Goal: Obtain resource: Download file/media

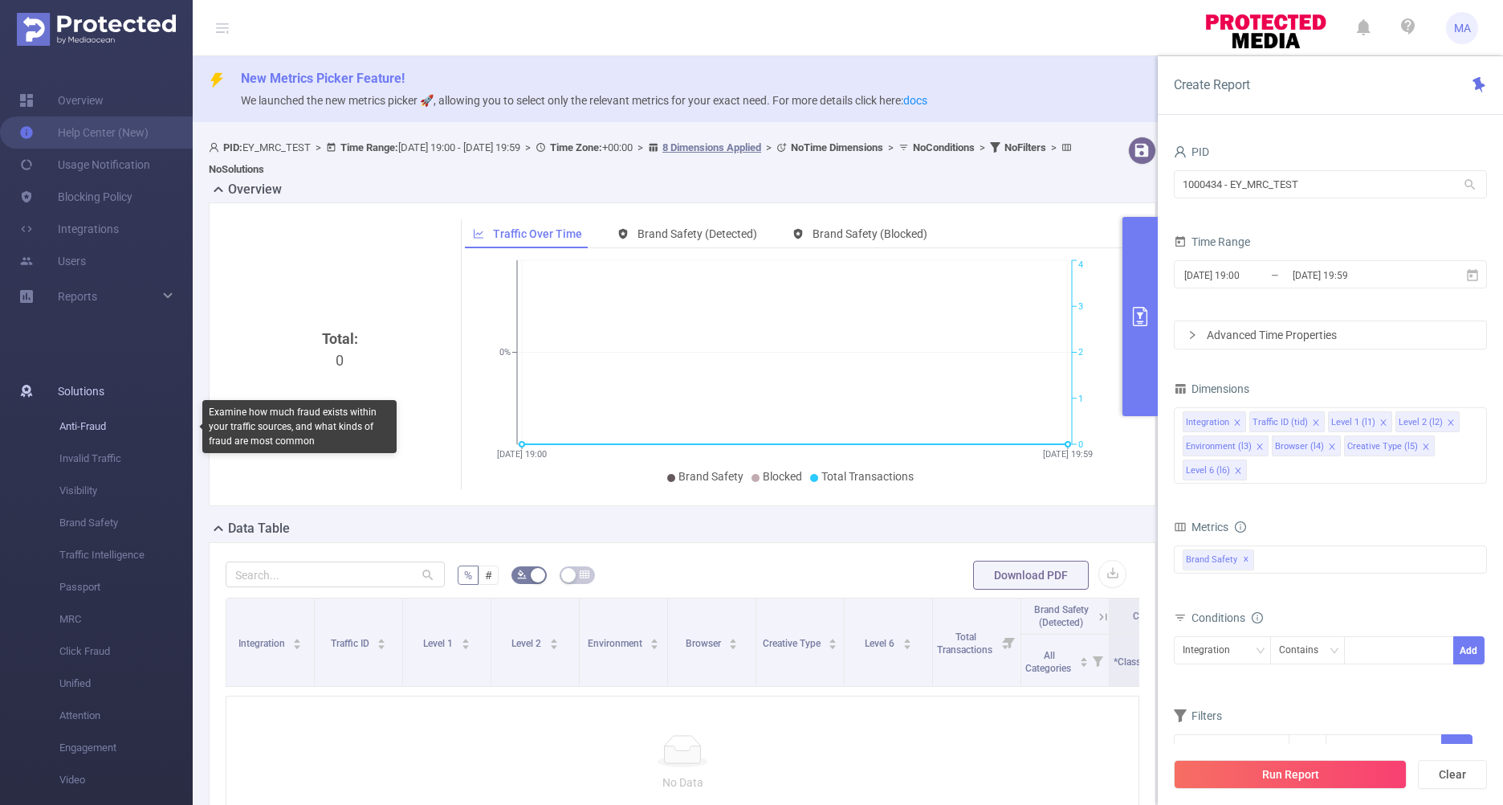
click at [103, 425] on span "Anti-Fraud" at bounding box center [125, 426] width 133 height 32
click at [86, 426] on span "Anti-Fraud" at bounding box center [125, 426] width 133 height 32
drag, startPoint x: 86, startPoint y: 426, endPoint x: 304, endPoint y: 369, distance: 224.7
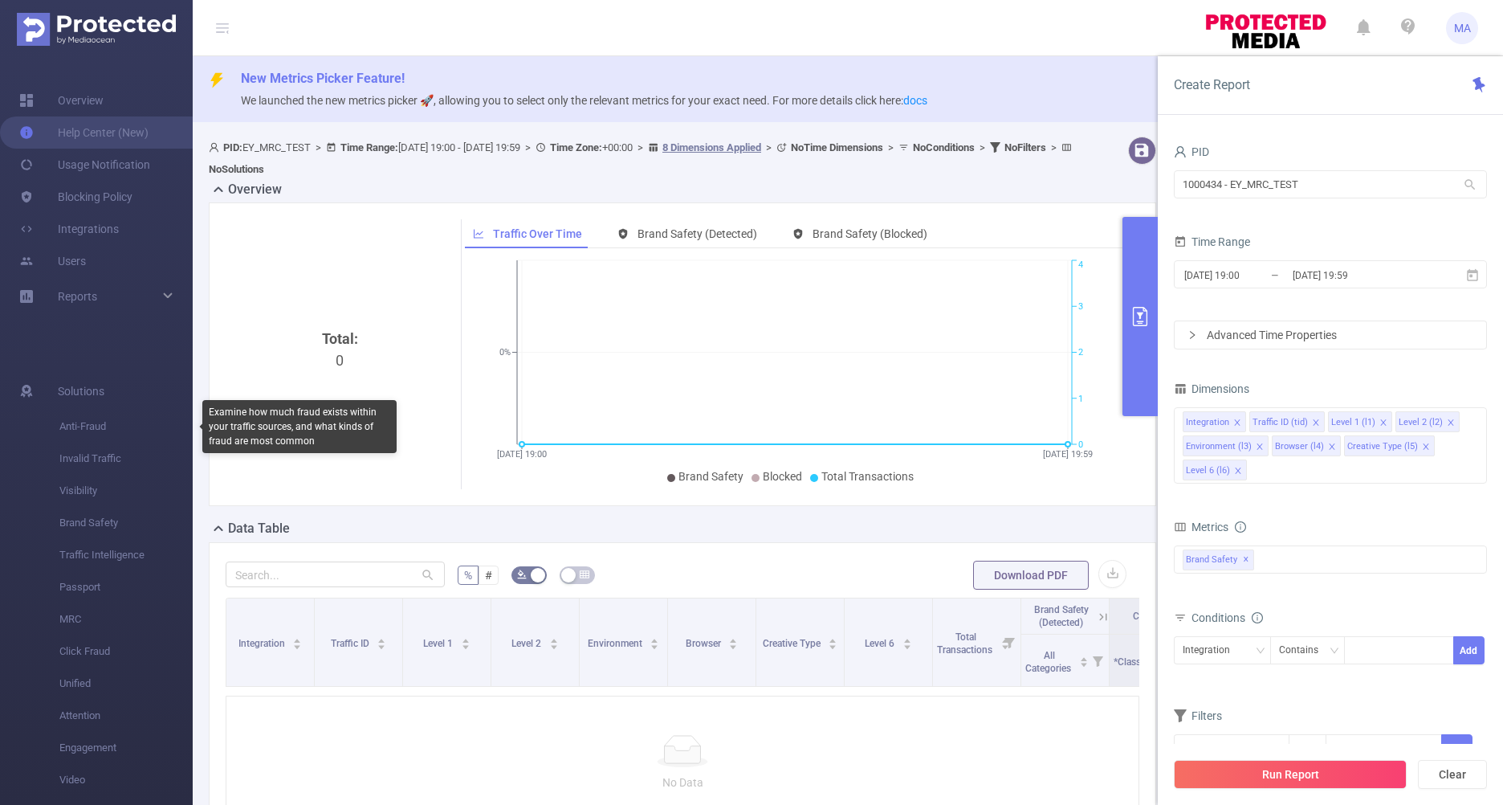
click at [304, 369] on div "Total: 0" at bounding box center [340, 463] width 216 height 270
click at [75, 140] on link "Help Center (New)" at bounding box center [83, 132] width 129 height 32
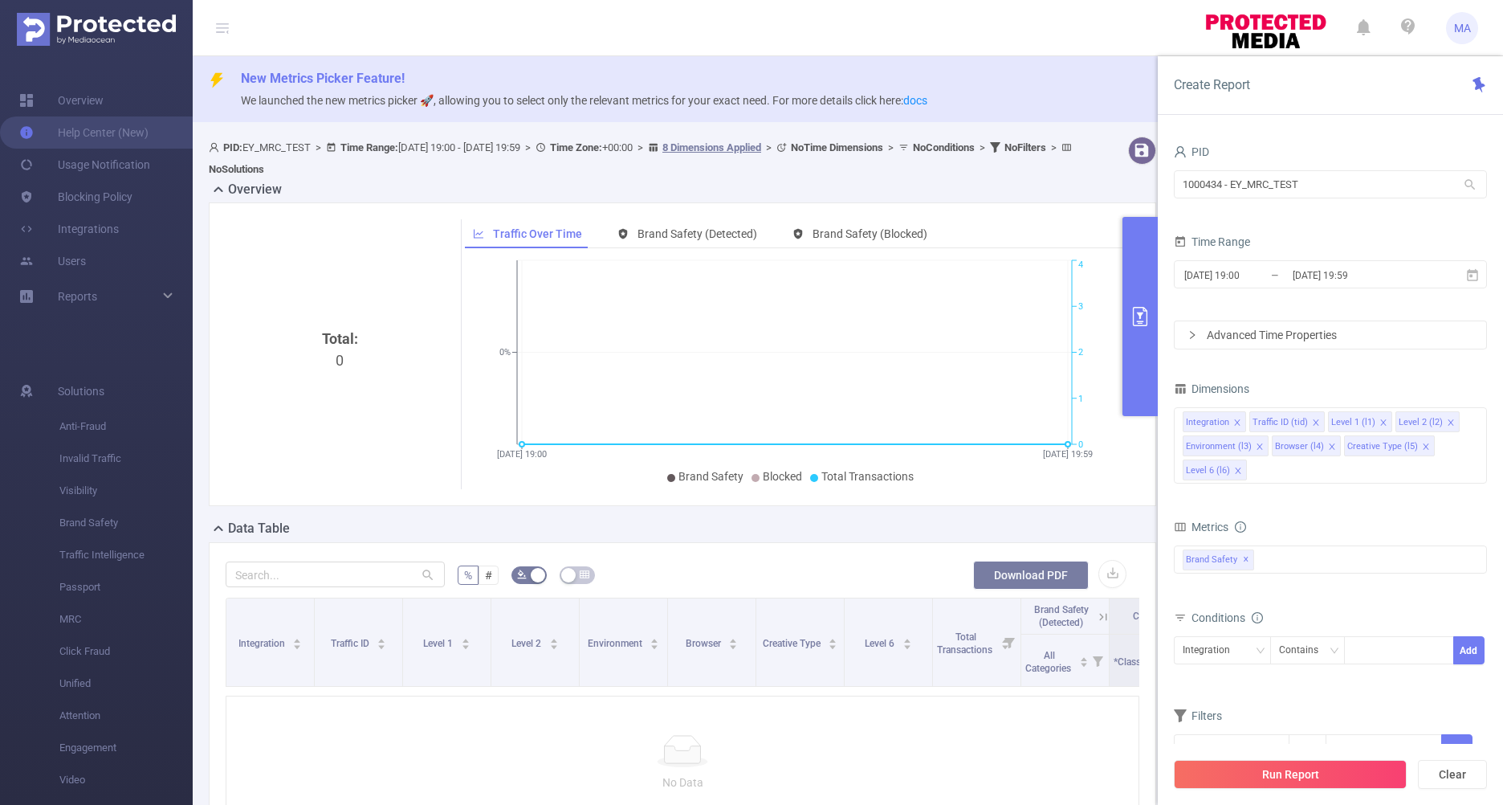
click at [1041, 575] on button "Download PDF" at bounding box center [1031, 574] width 116 height 29
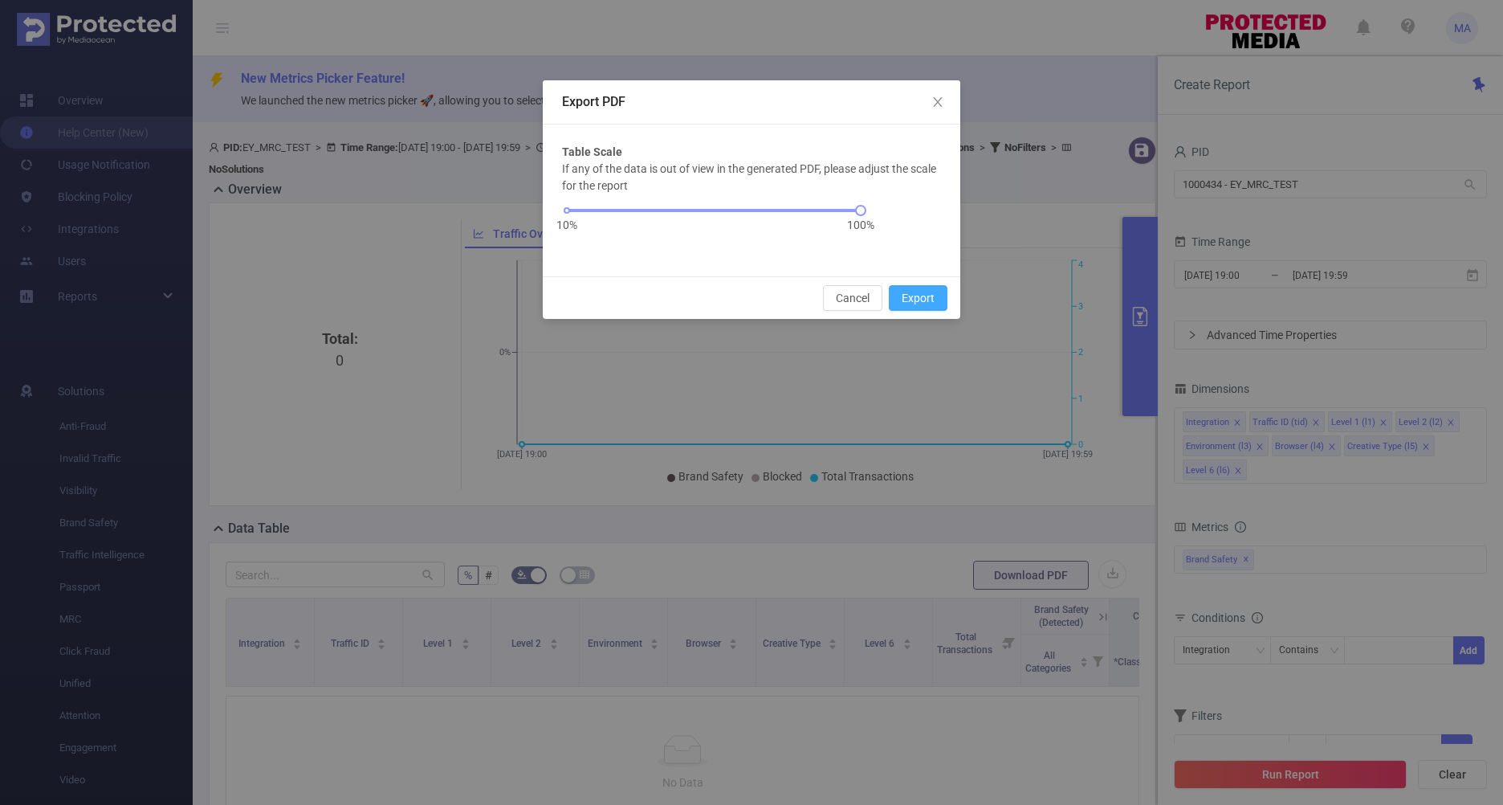
click at [934, 299] on button "Export" at bounding box center [918, 298] width 59 height 26
